Goal: Task Accomplishment & Management: Manage account settings

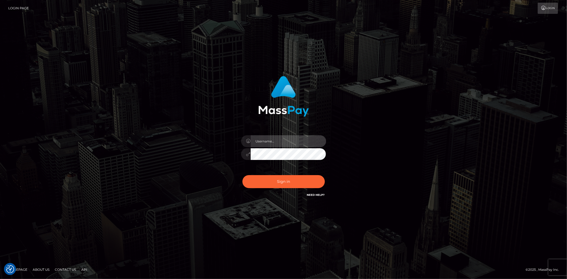
type input "alexstef"
click at [291, 189] on div "Sign in Need Help?" at bounding box center [283, 184] width 93 height 24
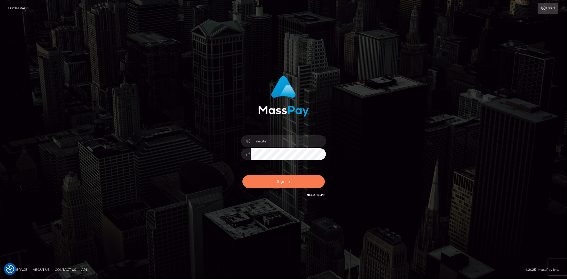
click at [289, 184] on button "Sign in" at bounding box center [283, 181] width 82 height 13
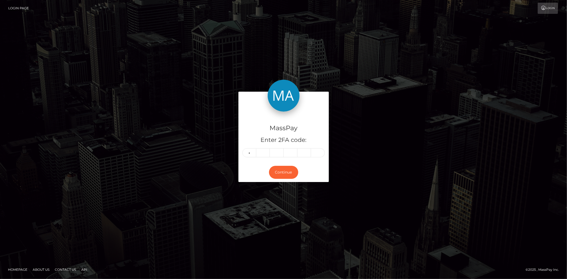
type input "0"
type input "4"
type input "9"
type input "1"
type input "3"
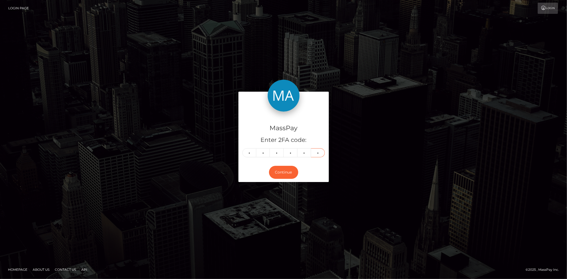
type input "1"
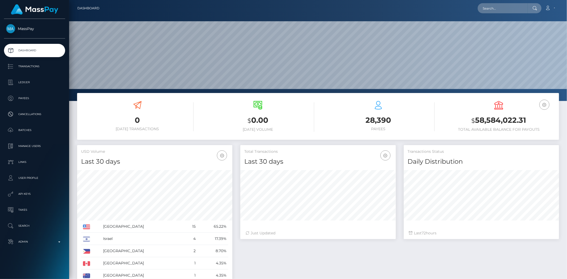
scroll to position [94, 155]
drag, startPoint x: 49, startPoint y: 147, endPoint x: 59, endPoint y: 146, distance: 9.7
click at [49, 147] on p "Manage Users" at bounding box center [34, 146] width 57 height 8
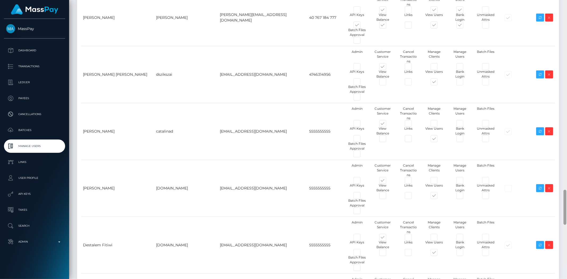
scroll to position [1605, 0]
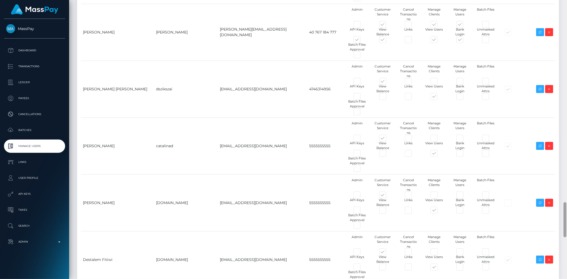
drag, startPoint x: 564, startPoint y: 33, endPoint x: 557, endPoint y: 230, distance: 196.5
click at [557, 230] on div "Manage Users Loading... Loading..." at bounding box center [318, 139] width 498 height 279
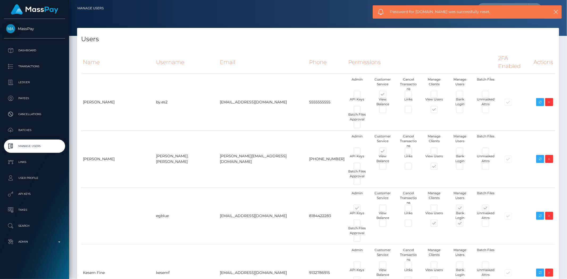
click at [444, 12] on span "Password for [DOMAIN_NAME] was successfully reset." at bounding box center [464, 12] width 148 height 6
copy span "Password for [DOMAIN_NAME] was successfully reset."
